Goal: Task Accomplishment & Management: Complete application form

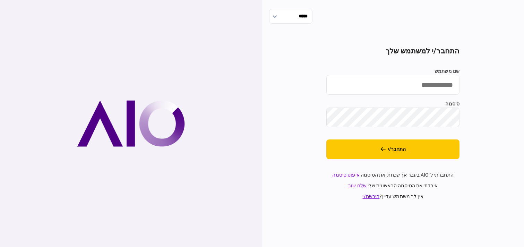
click at [418, 81] on input "שם משתמש" at bounding box center [392, 85] width 133 height 20
type input "*********"
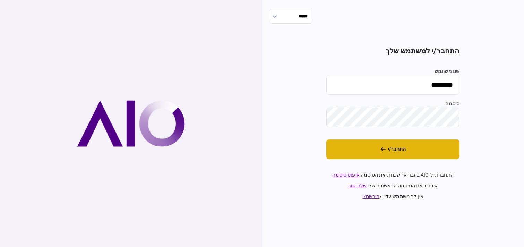
click at [428, 149] on button "התחבר/י" at bounding box center [392, 149] width 133 height 20
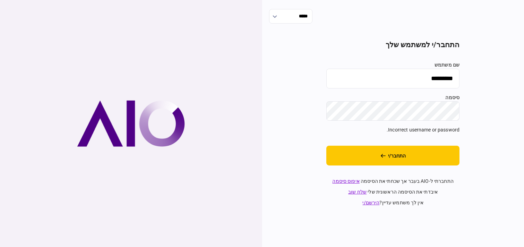
click at [461, 108] on div "***** התחבר/י למשתמש שלך שם משתמש ********* סיסמה Incorrect username or passwor…" at bounding box center [393, 123] width 262 height 247
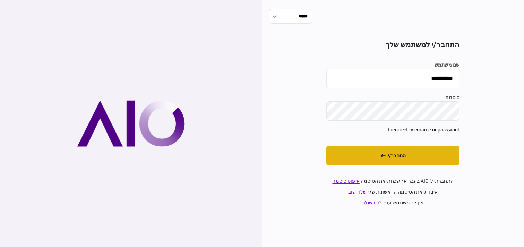
click at [439, 148] on button "התחבר/י" at bounding box center [392, 156] width 133 height 20
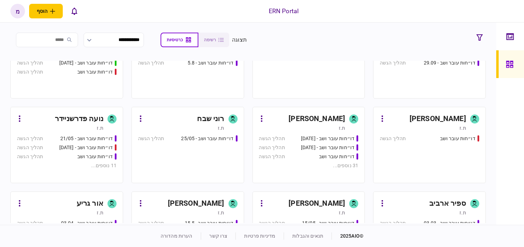
scroll to position [77, 0]
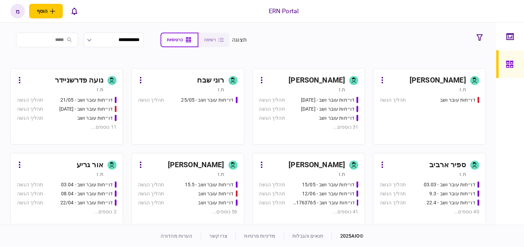
click at [274, 177] on div "ת.ז" at bounding box center [302, 174] width 86 height 7
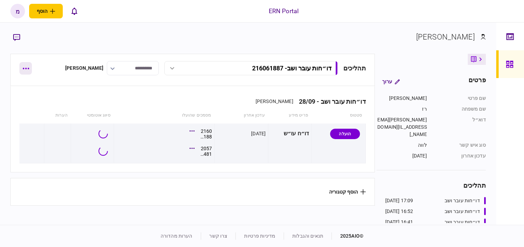
click at [27, 72] on button "button" at bounding box center [25, 68] width 12 height 12
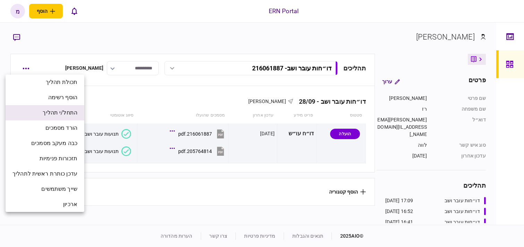
click at [49, 108] on span "התחל/י תהליך" at bounding box center [60, 112] width 35 height 8
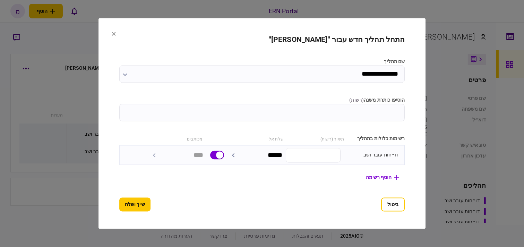
click at [362, 104] on input "הוסיפו כותרת משנה ( רשות )" at bounding box center [262, 112] width 286 height 17
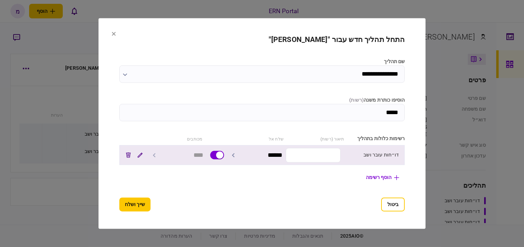
type input "*****"
click at [336, 154] on input "text" at bounding box center [313, 155] width 55 height 15
click at [314, 155] on input "text" at bounding box center [313, 155] width 55 height 15
paste input "*********"
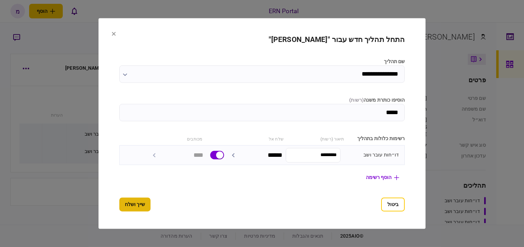
type input "*********"
click at [119, 210] on button "שייך ושלח" at bounding box center [134, 205] width 31 height 14
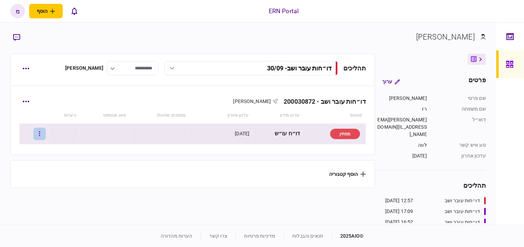
click at [43, 132] on button "button" at bounding box center [39, 134] width 12 height 12
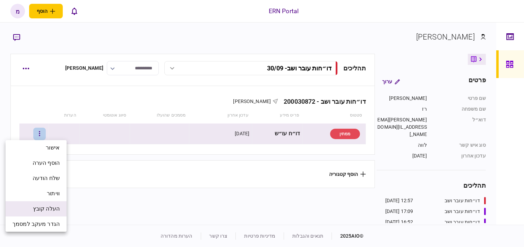
click at [43, 206] on span "העלה קובץ" at bounding box center [46, 208] width 27 height 8
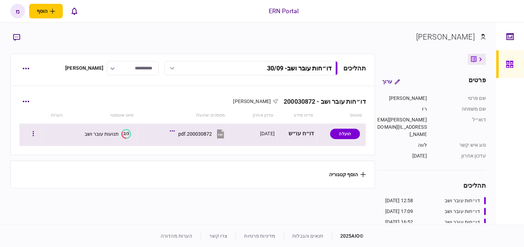
click at [123, 133] on icon "2/3" at bounding box center [126, 134] width 10 height 10
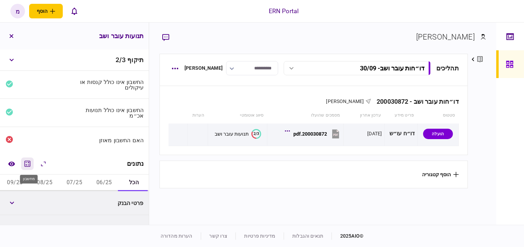
click at [32, 164] on icon "מחשבון" at bounding box center [27, 163] width 8 height 8
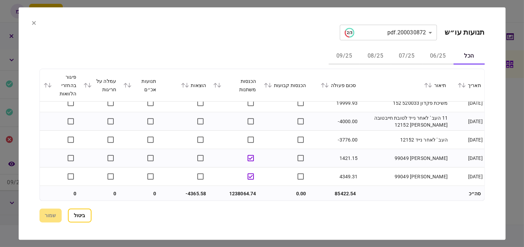
scroll to position [1463, 0]
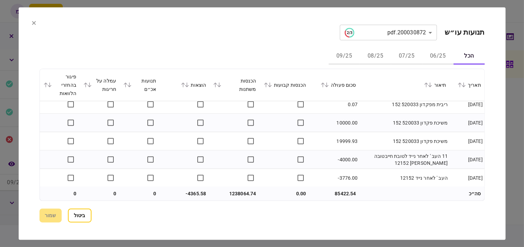
click at [385, 131] on td "משיכת פקדון 520033 152" at bounding box center [404, 123] width 90 height 18
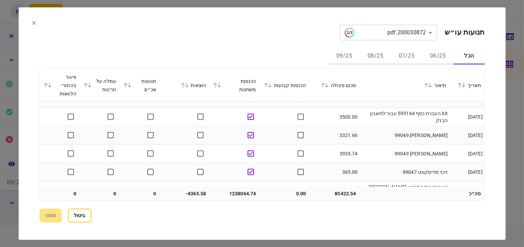
scroll to position [1964, 0]
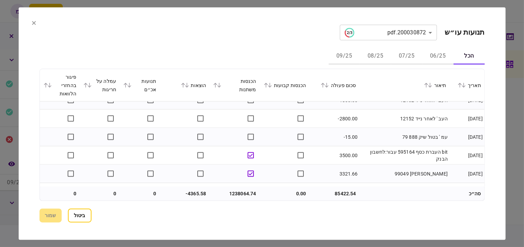
click at [403, 126] on td "העב ' לאחר נייד 12152" at bounding box center [404, 118] width 90 height 18
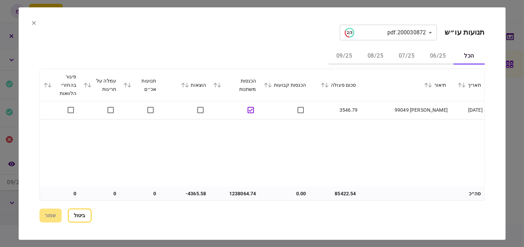
scroll to position [3003, 0]
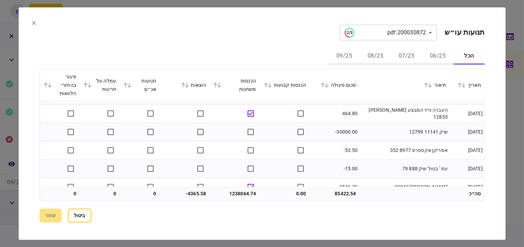
click at [89, 212] on button "ביטול" at bounding box center [80, 215] width 24 height 14
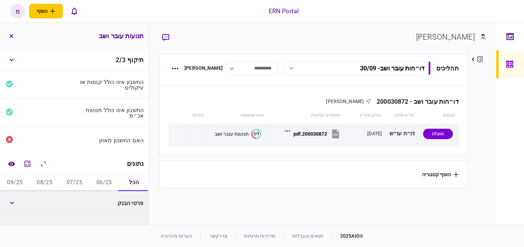
click at [98, 179] on button "06/25" at bounding box center [104, 182] width 30 height 17
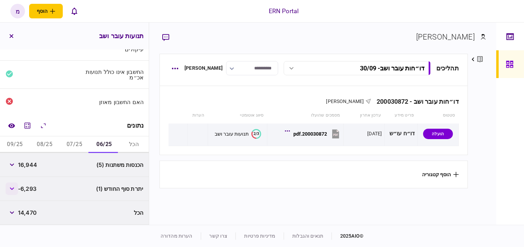
click at [12, 186] on button "button" at bounding box center [12, 188] width 12 height 12
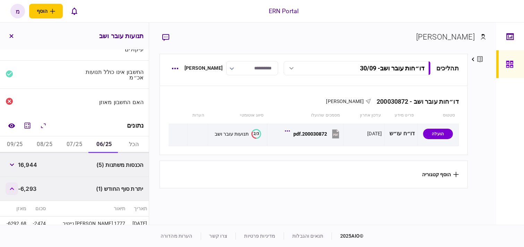
click at [12, 186] on button "button" at bounding box center [12, 188] width 12 height 12
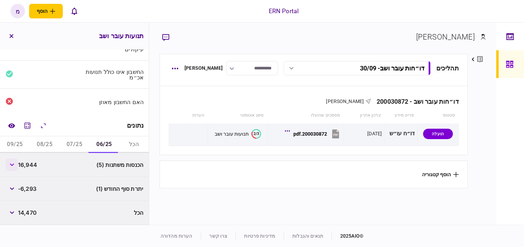
click at [14, 164] on icon "button" at bounding box center [12, 164] width 4 height 3
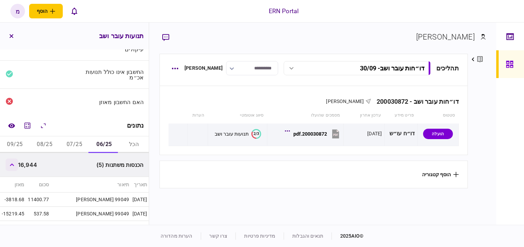
click at [14, 164] on icon "button" at bounding box center [12, 164] width 5 height 3
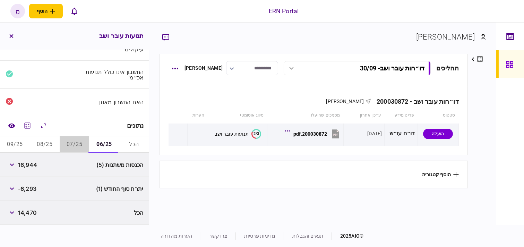
click at [68, 144] on button "07/25" at bounding box center [75, 144] width 30 height 17
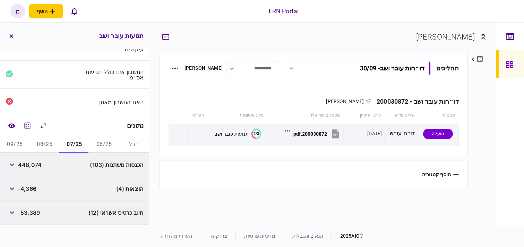
scroll to position [0, 0]
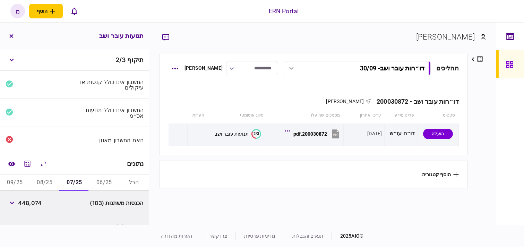
click at [172, 201] on section "תהליכים דו״חות עובר ושב - 30/09 דו״חות עובר ושב - 30/09 12:58 30/09/2025 דו״חות…" at bounding box center [313, 138] width 308 height 169
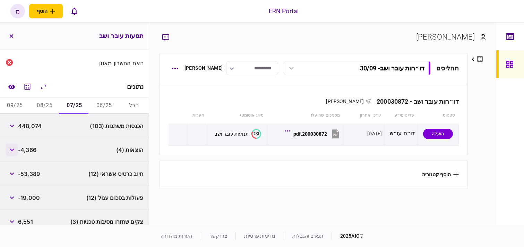
click at [12, 151] on button "button" at bounding box center [12, 149] width 12 height 12
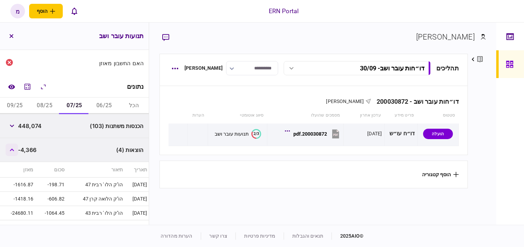
click at [12, 151] on button "button" at bounding box center [12, 149] width 12 height 12
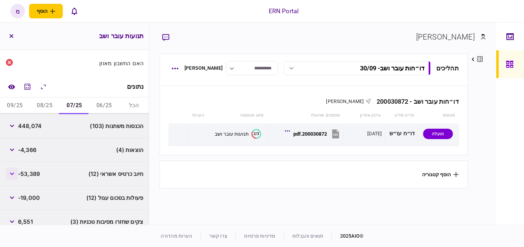
click at [16, 174] on button "button" at bounding box center [12, 173] width 12 height 12
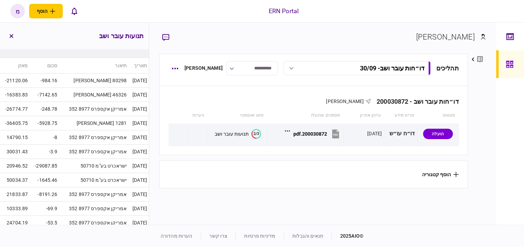
scroll to position [128, 0]
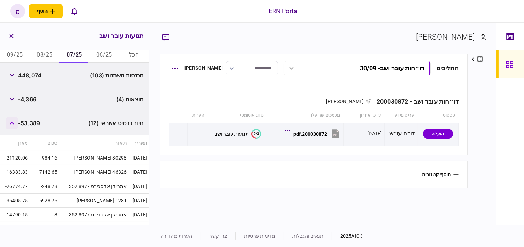
click at [15, 127] on button "button" at bounding box center [12, 123] width 12 height 12
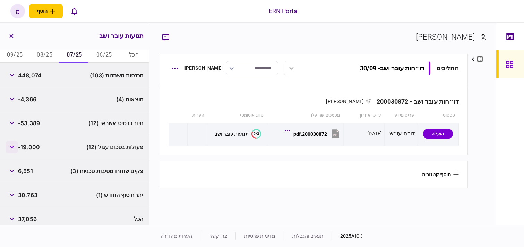
click at [14, 147] on icon "button" at bounding box center [12, 147] width 5 height 3
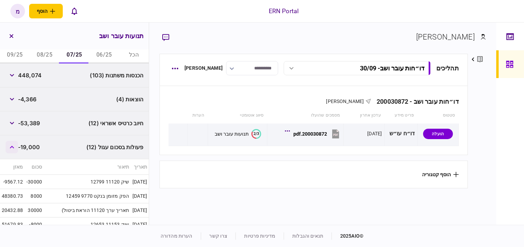
click at [14, 147] on icon "button" at bounding box center [12, 147] width 5 height 3
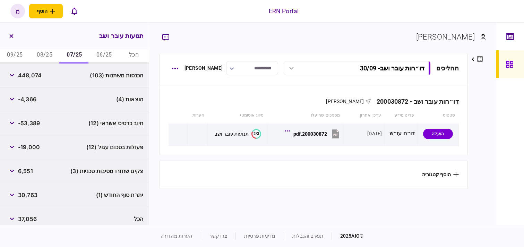
scroll to position [133, 0]
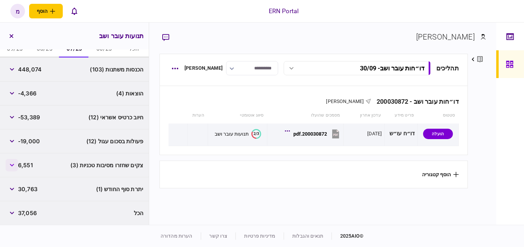
click at [12, 164] on icon "button" at bounding box center [12, 165] width 5 height 3
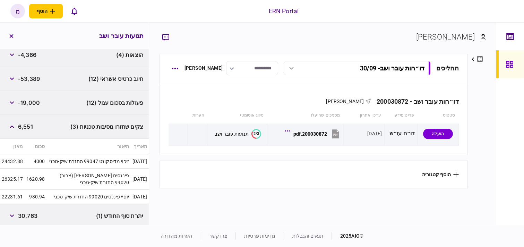
scroll to position [206, 0]
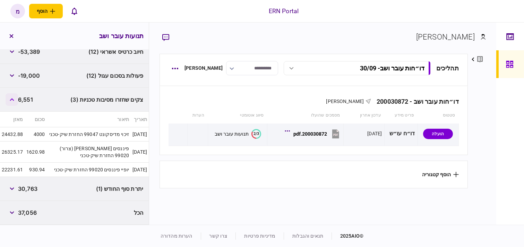
click at [14, 98] on icon "button" at bounding box center [12, 99] width 4 height 3
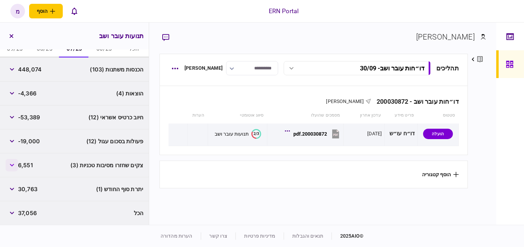
scroll to position [133, 0]
click at [42, 51] on button "08/25" at bounding box center [45, 49] width 30 height 17
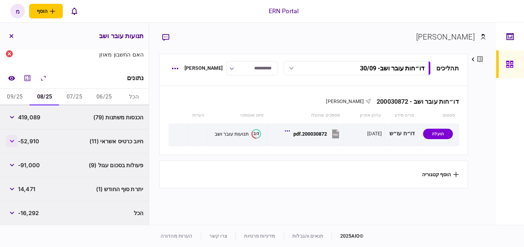
click at [14, 143] on button "button" at bounding box center [12, 141] width 12 height 12
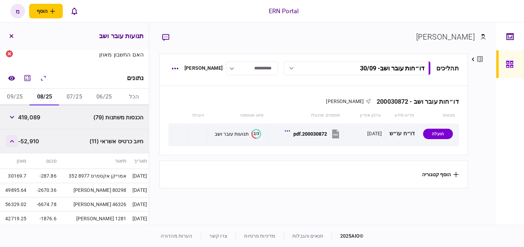
click at [14, 143] on button "button" at bounding box center [12, 141] width 12 height 12
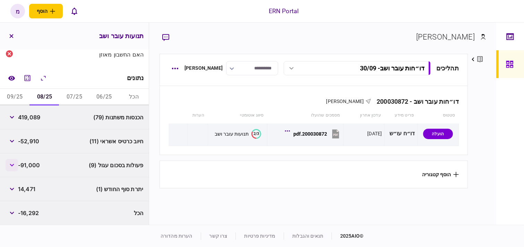
click at [12, 164] on icon "button" at bounding box center [12, 165] width 5 height 3
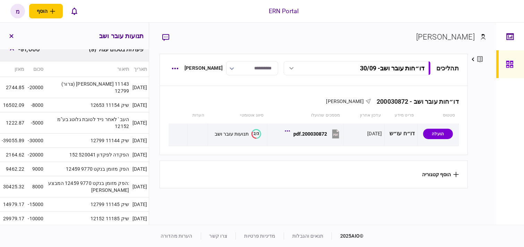
scroll to position [243, 0]
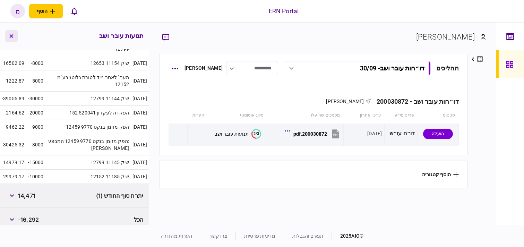
click at [13, 40] on button "button" at bounding box center [11, 36] width 12 height 12
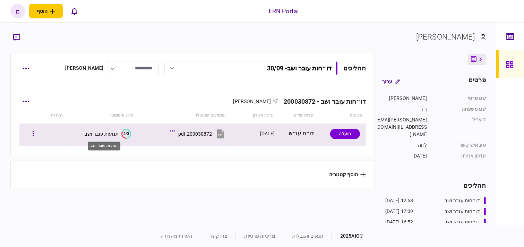
click at [115, 132] on div "תנועות עובר ושב" at bounding box center [102, 134] width 34 height 6
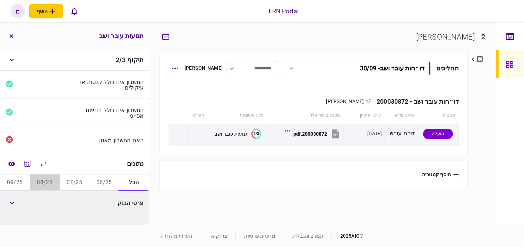
click at [40, 178] on button "08/25" at bounding box center [45, 182] width 30 height 17
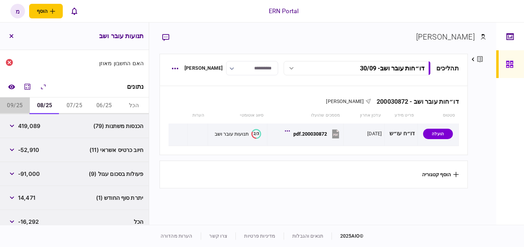
click at [21, 106] on button "09/25" at bounding box center [15, 105] width 30 height 17
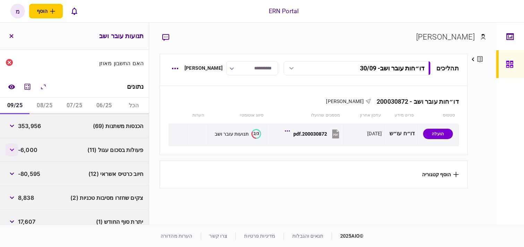
click at [13, 150] on icon "button" at bounding box center [12, 149] width 4 height 3
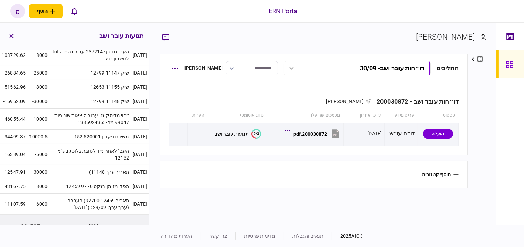
scroll to position [154, 0]
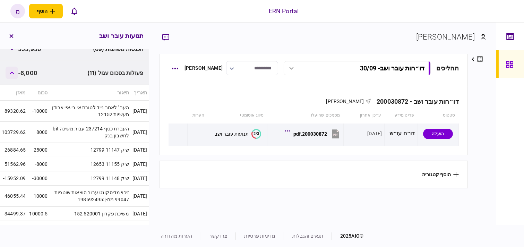
click at [16, 72] on button "button" at bounding box center [12, 73] width 12 height 12
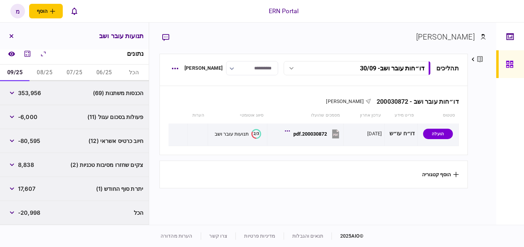
scroll to position [110, 0]
click at [14, 163] on button "button" at bounding box center [12, 165] width 12 height 12
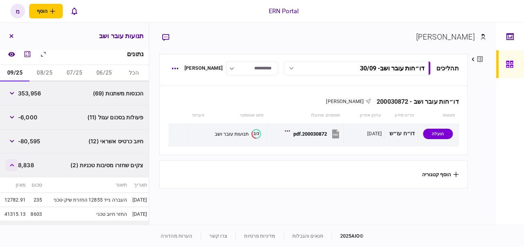
click at [15, 159] on button "button" at bounding box center [12, 165] width 12 height 12
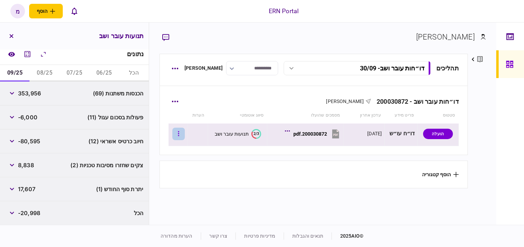
click at [179, 134] on icon "button" at bounding box center [178, 133] width 1 height 7
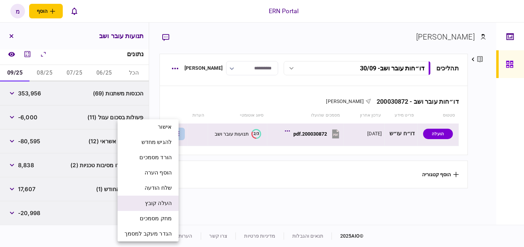
click at [149, 208] on li "העלה קובץ" at bounding box center [147, 202] width 61 height 15
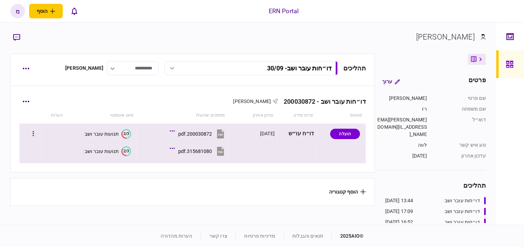
click at [120, 151] on button "2/3 תנועות עובר ושב" at bounding box center [108, 151] width 46 height 10
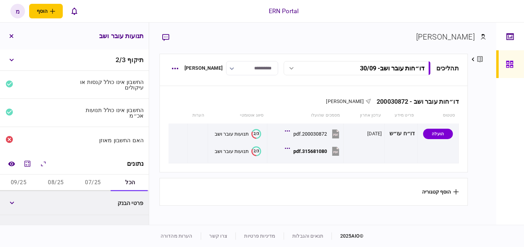
scroll to position [77, 0]
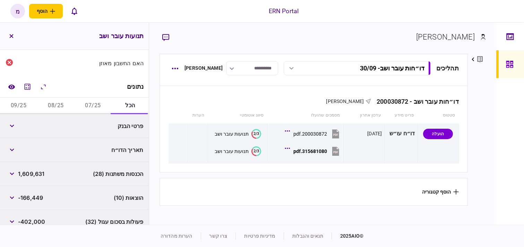
click at [87, 104] on button "07/25" at bounding box center [93, 105] width 37 height 17
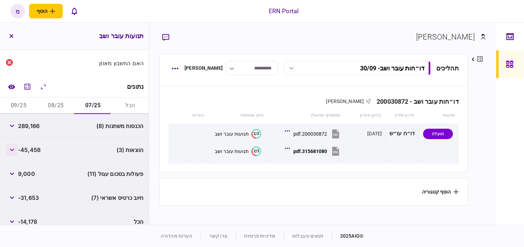
click at [14, 146] on button "button" at bounding box center [12, 149] width 12 height 12
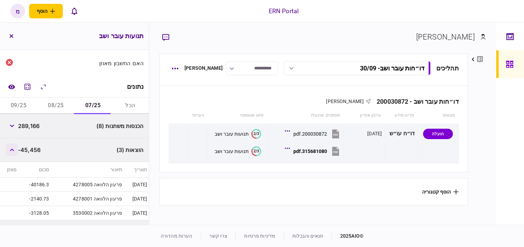
click at [15, 150] on button "button" at bounding box center [12, 149] width 12 height 12
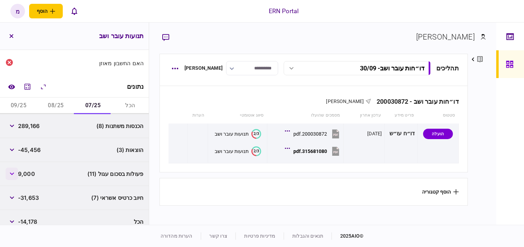
click at [13, 175] on button "button" at bounding box center [12, 173] width 12 height 12
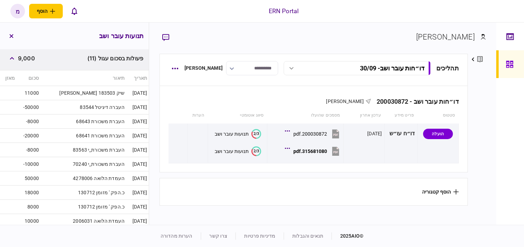
scroll to position [231, 0]
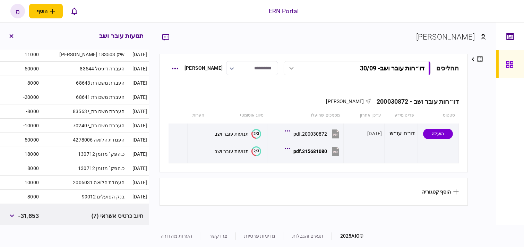
click at [63, 212] on div "חיוב כרטיס אשראי (7) -31,653" at bounding box center [74, 216] width 149 height 24
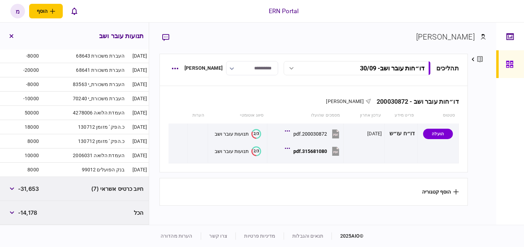
scroll to position [65, 0]
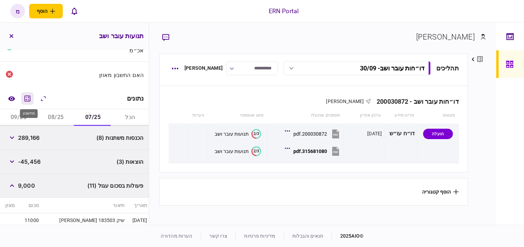
click at [28, 97] on icon "מחשבון" at bounding box center [27, 98] width 8 height 8
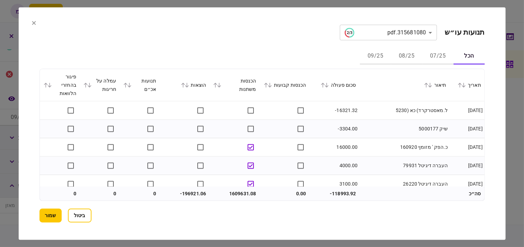
scroll to position [2735, 0]
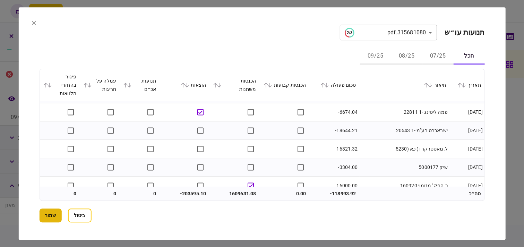
click at [54, 209] on button "שמור" at bounding box center [50, 215] width 22 height 14
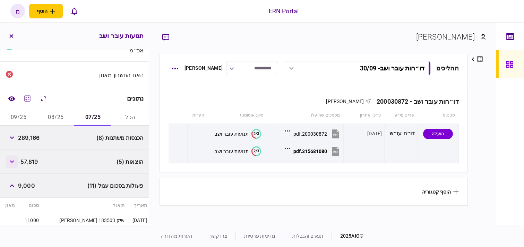
click at [14, 166] on button "button" at bounding box center [12, 161] width 12 height 12
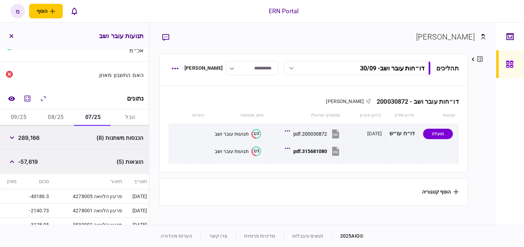
scroll to position [142, 0]
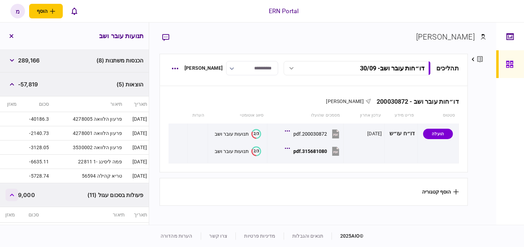
click at [16, 194] on button "button" at bounding box center [12, 195] width 12 height 12
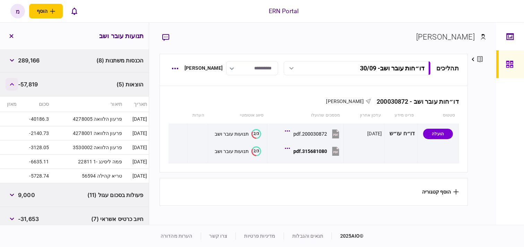
click at [17, 87] on button "button" at bounding box center [12, 84] width 12 height 12
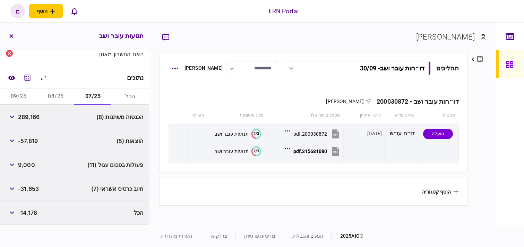
scroll to position [86, 0]
click at [57, 94] on button "08/25" at bounding box center [55, 97] width 37 height 17
click at [27, 79] on icon "מחשבון" at bounding box center [28, 78] width 6 height 6
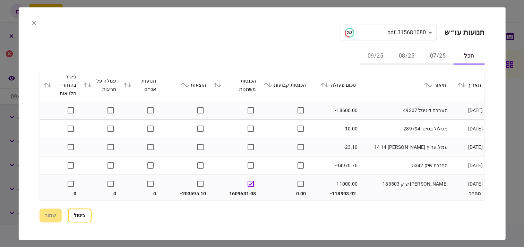
click at [217, 84] on icon at bounding box center [215, 84] width 4 height 5
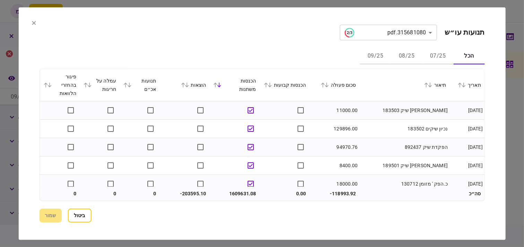
click at [215, 84] on icon at bounding box center [215, 84] width 4 height 5
click at [220, 86] on icon at bounding box center [219, 84] width 4 height 5
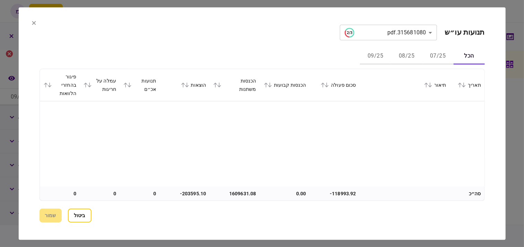
scroll to position [192, 0]
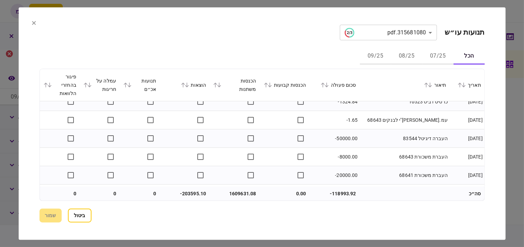
click at [221, 87] on icon at bounding box center [219, 84] width 4 height 5
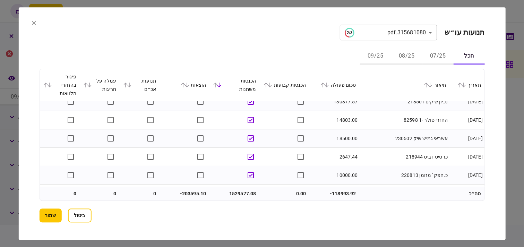
click at [49, 215] on button "שמור" at bounding box center [50, 215] width 22 height 14
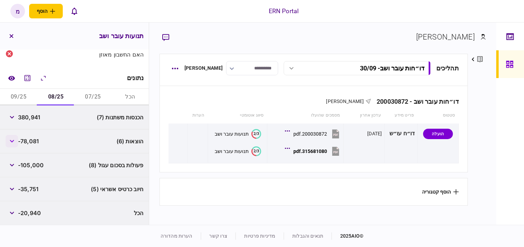
click at [11, 143] on button "button" at bounding box center [12, 141] width 12 height 12
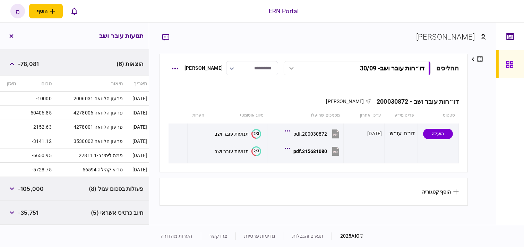
scroll to position [124, 0]
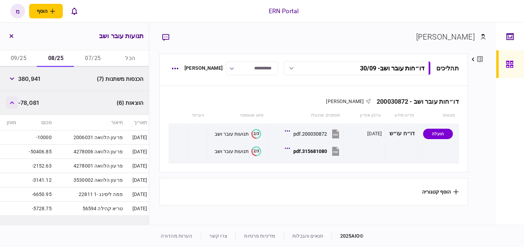
click at [12, 102] on icon "button" at bounding box center [12, 102] width 4 height 3
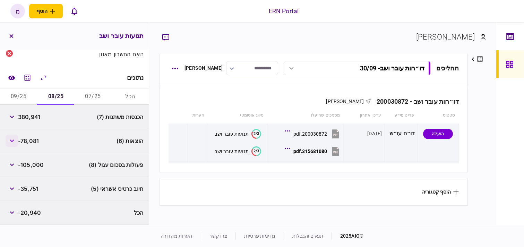
scroll to position [86, 0]
click at [11, 140] on icon "button" at bounding box center [12, 141] width 4 height 3
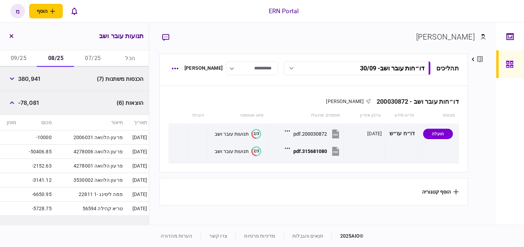
scroll to position [163, 0]
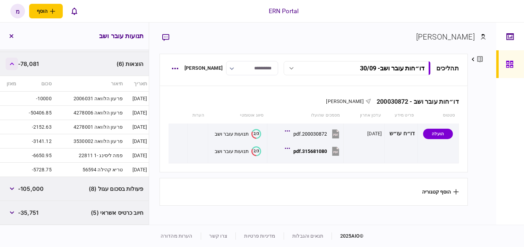
click at [12, 63] on icon "button" at bounding box center [12, 63] width 5 height 3
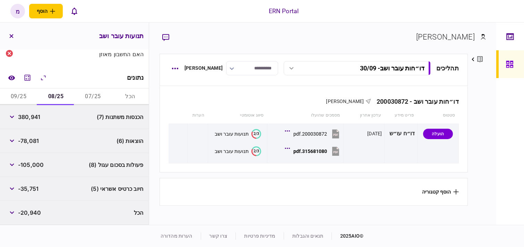
scroll to position [86, 0]
click at [14, 160] on button "button" at bounding box center [12, 165] width 12 height 12
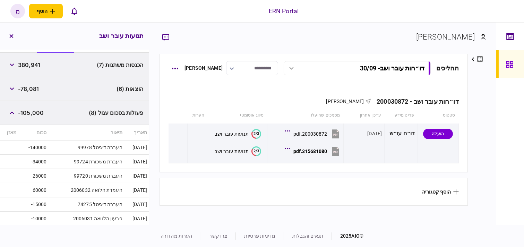
scroll to position [61, 0]
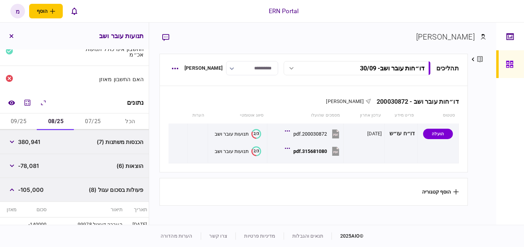
click at [19, 119] on button "09/25" at bounding box center [18, 121] width 37 height 17
click at [12, 145] on button "button" at bounding box center [12, 142] width 12 height 12
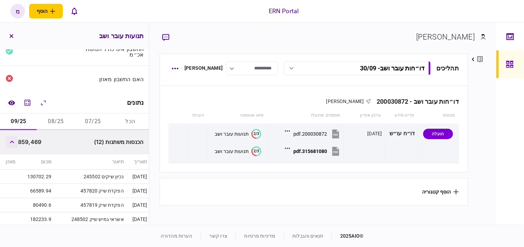
click at [11, 140] on button "button" at bounding box center [12, 142] width 12 height 12
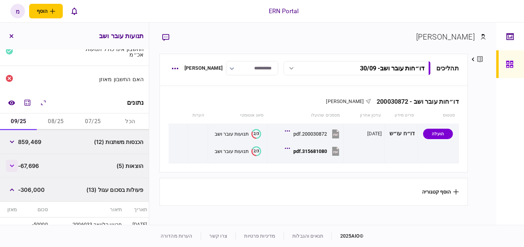
click at [16, 165] on button "button" at bounding box center [12, 165] width 12 height 12
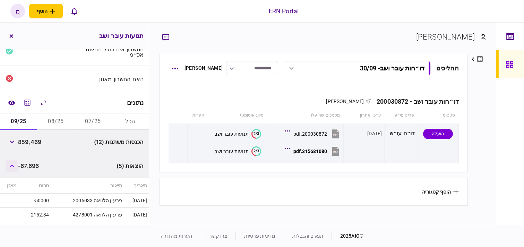
scroll to position [138, 0]
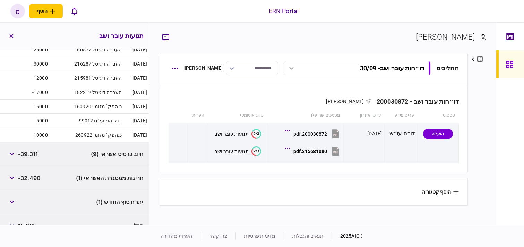
scroll to position [421, 0]
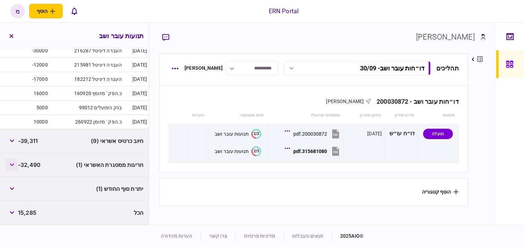
click at [10, 167] on button "button" at bounding box center [12, 164] width 12 height 12
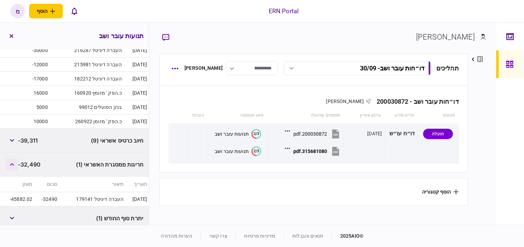
click at [12, 164] on icon "button" at bounding box center [12, 164] width 5 height 3
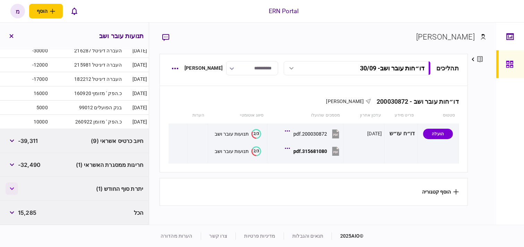
click at [10, 190] on button "button" at bounding box center [12, 188] width 12 height 12
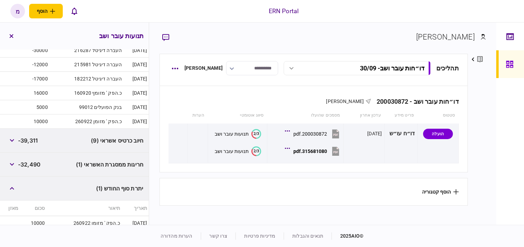
scroll to position [451, 0]
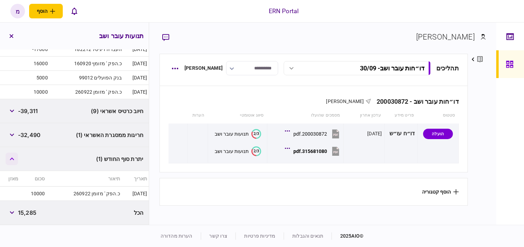
click at [16, 160] on button "button" at bounding box center [12, 158] width 12 height 12
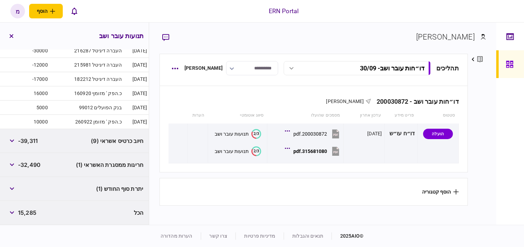
scroll to position [421, 0]
